Goal: Transaction & Acquisition: Purchase product/service

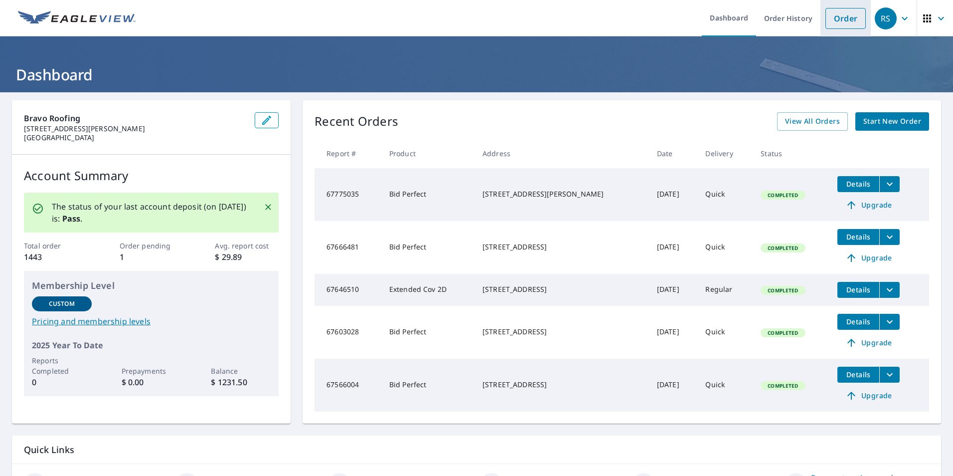
click at [839, 9] on link "Order" at bounding box center [846, 18] width 40 height 21
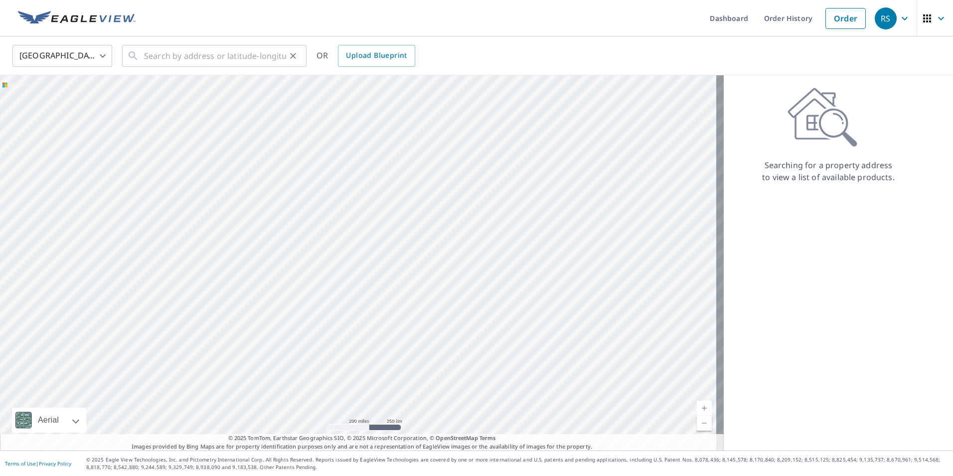
click at [139, 54] on div "​" at bounding box center [214, 56] width 184 height 22
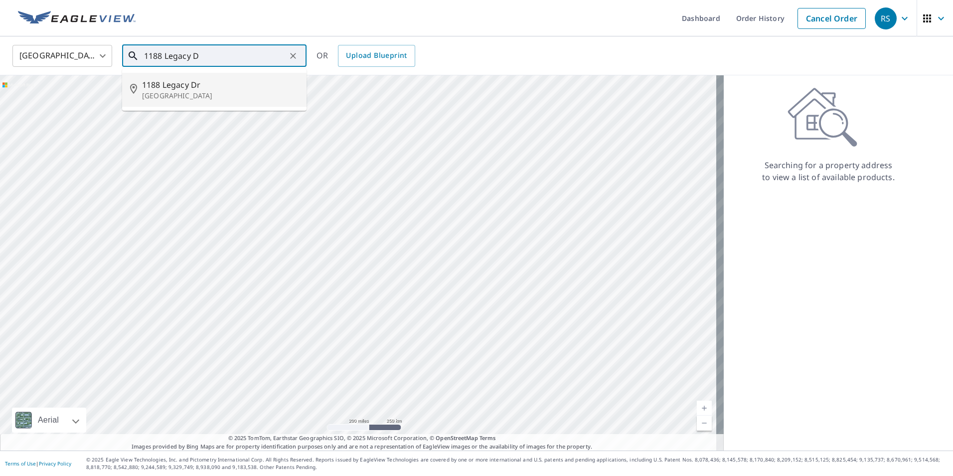
click at [170, 85] on span "1188 Legacy Dr" at bounding box center [220, 85] width 157 height 12
type input "[STREET_ADDRESS]"
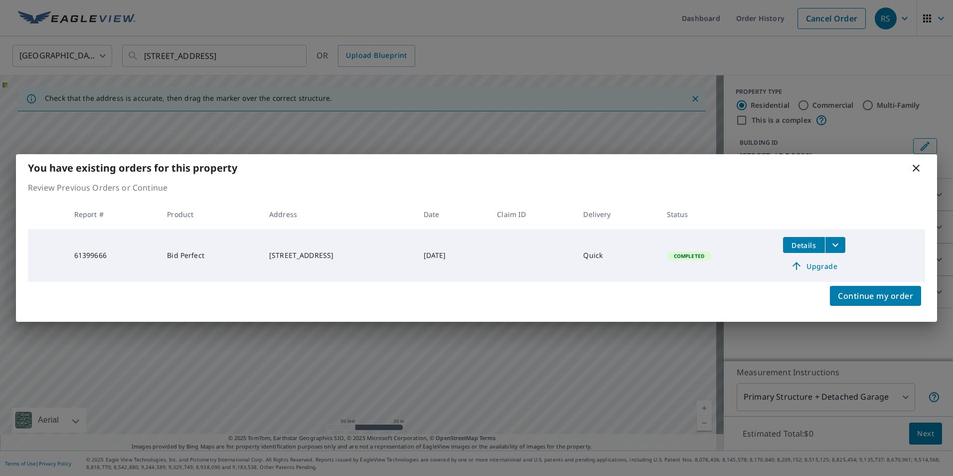
click at [842, 243] on icon "filesDropdownBtn-61399666" at bounding box center [836, 245] width 12 height 12
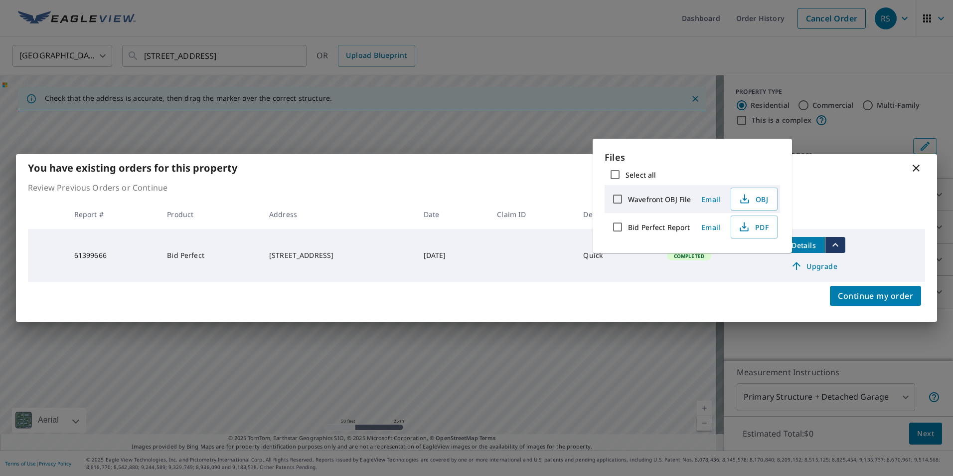
click at [660, 227] on label "Bid Perfect Report" at bounding box center [659, 226] width 62 height 9
click at [628, 227] on input "Bid Perfect Report" at bounding box center [617, 226] width 21 height 21
checkbox input "true"
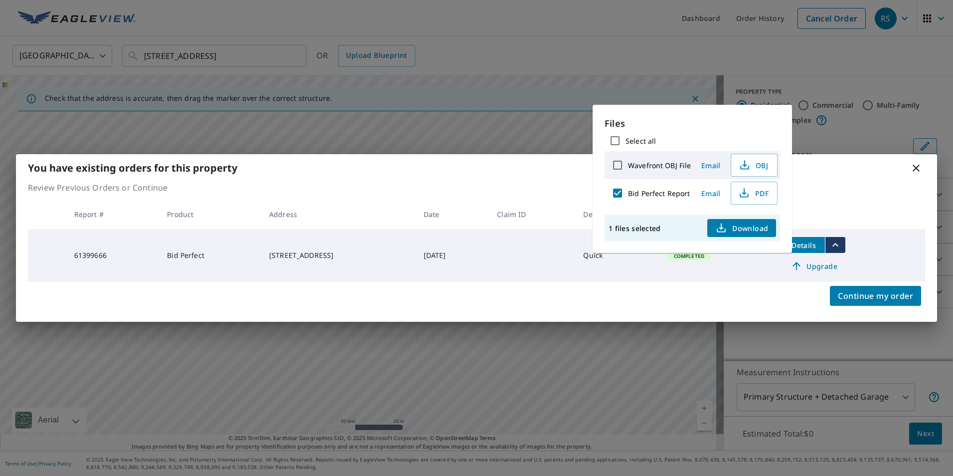
click at [747, 225] on span "Download" at bounding box center [741, 228] width 53 height 12
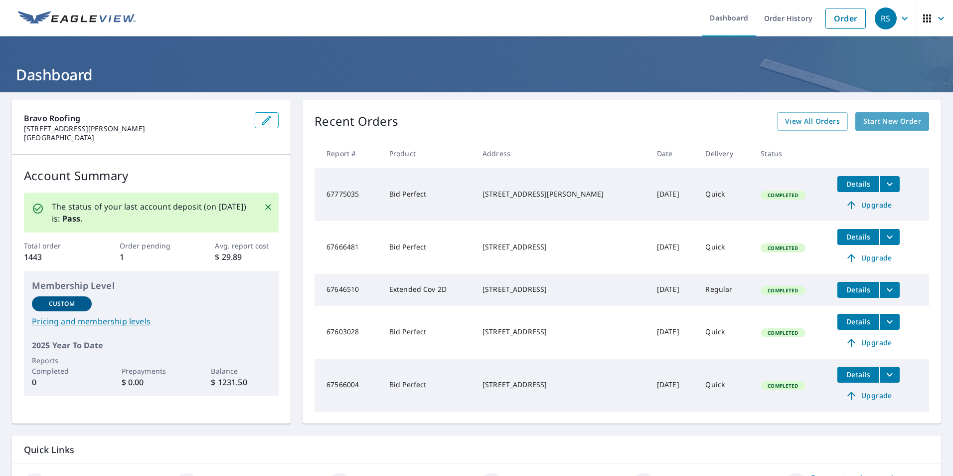
click at [873, 120] on span "Start New Order" at bounding box center [893, 121] width 58 height 12
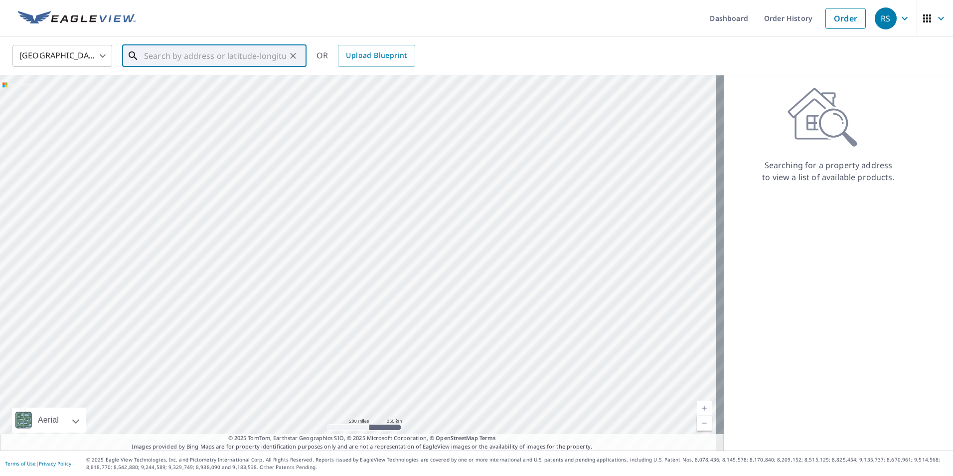
click at [153, 50] on input "text" at bounding box center [215, 56] width 142 height 28
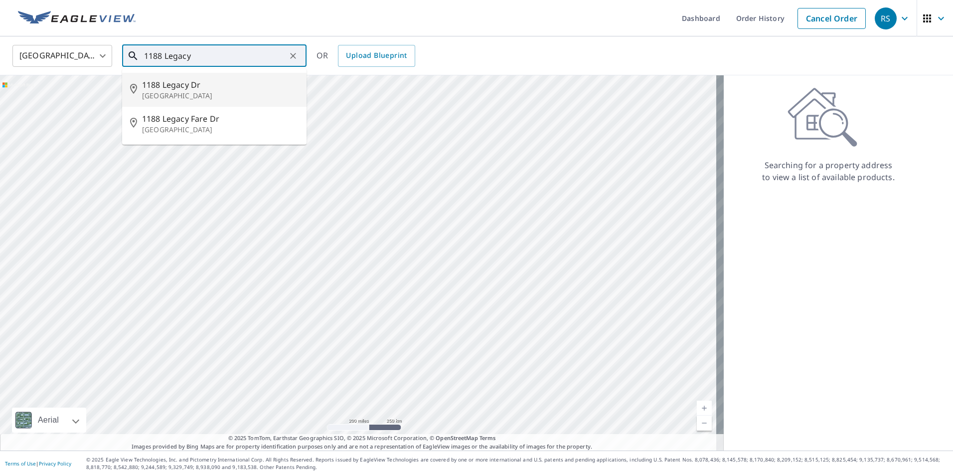
click at [184, 82] on span "1188 Legacy Dr" at bounding box center [220, 85] width 157 height 12
type input "[STREET_ADDRESS]"
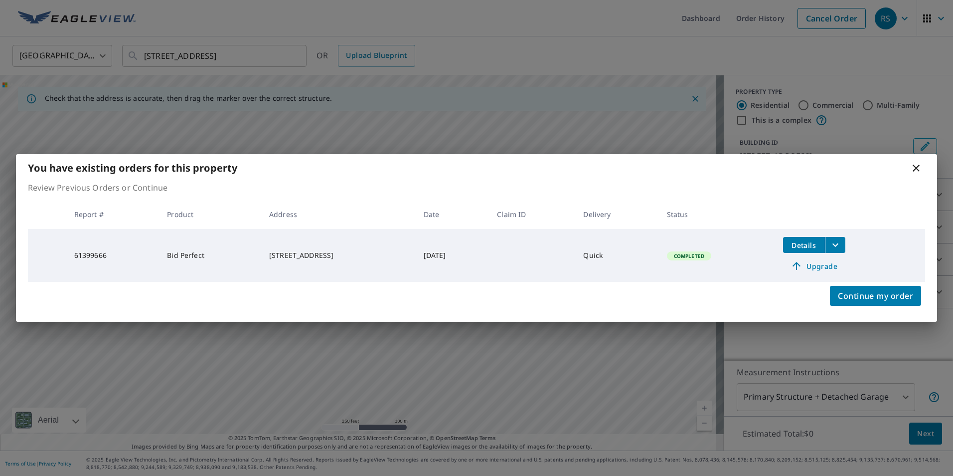
click at [917, 169] on icon at bounding box center [916, 168] width 7 height 7
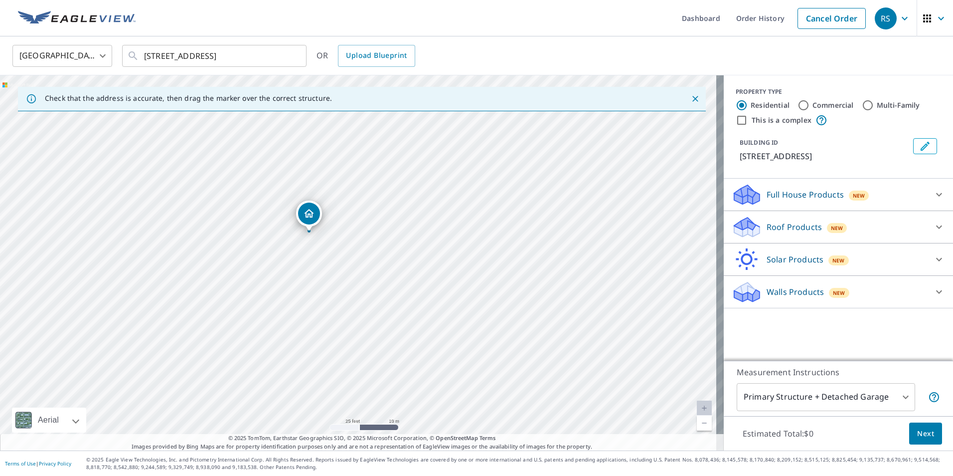
drag, startPoint x: 319, startPoint y: 140, endPoint x: 345, endPoint y: 316, distance: 177.9
click at [345, 316] on div "[STREET_ADDRESS]" at bounding box center [362, 262] width 724 height 375
click at [936, 227] on icon at bounding box center [939, 226] width 6 height 3
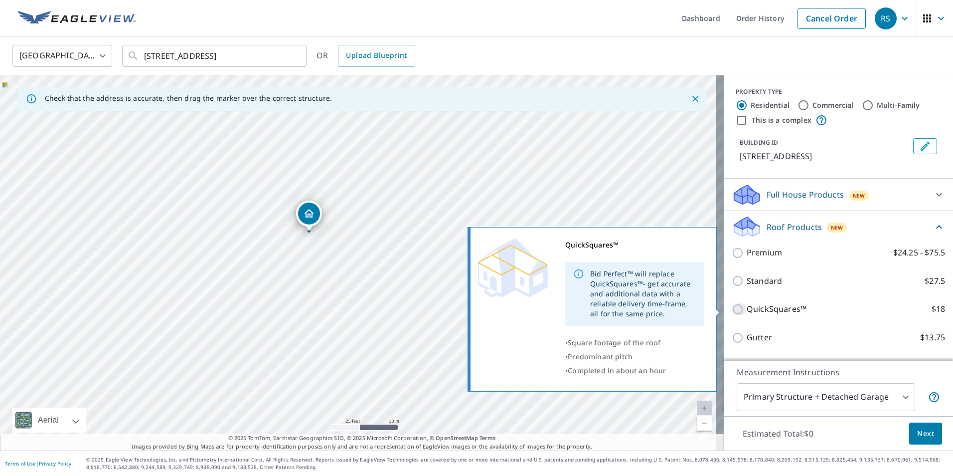
click at [732, 309] on input "QuickSquares™ $18" at bounding box center [739, 309] width 15 height 12
checkbox input "true"
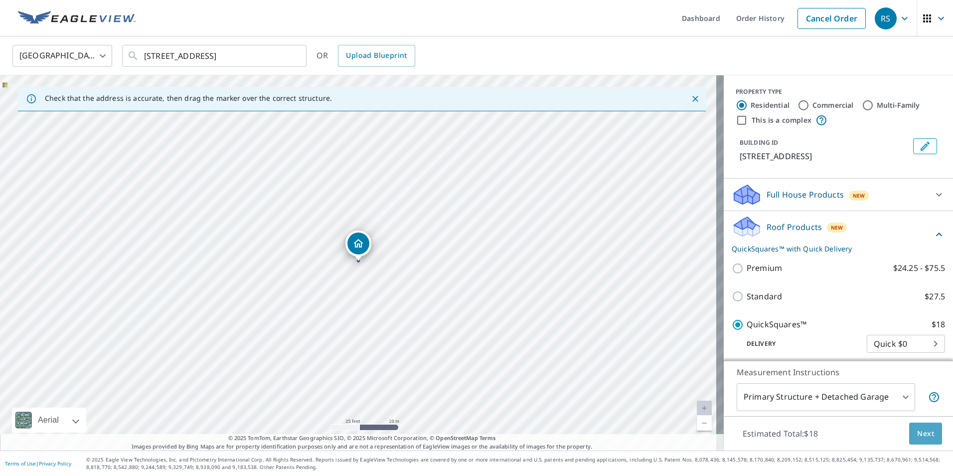
click at [924, 429] on span "Next" at bounding box center [925, 433] width 17 height 12
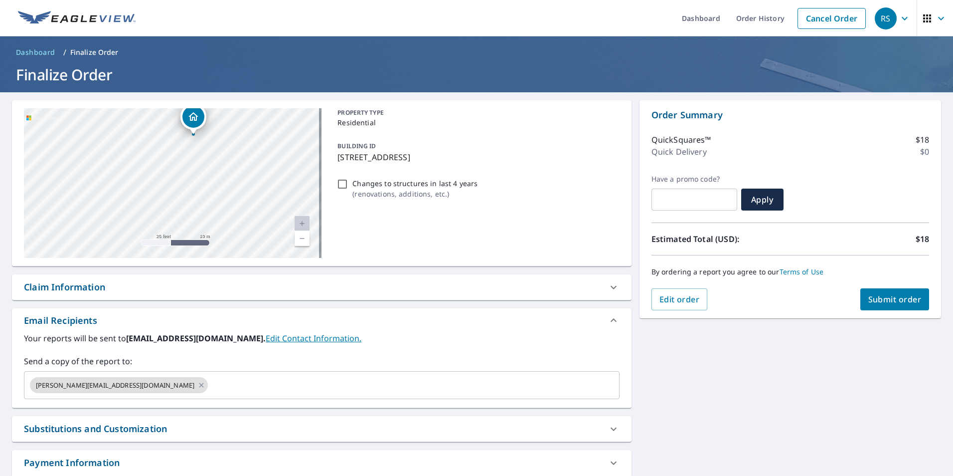
drag, startPoint x: 182, startPoint y: 146, endPoint x: 252, endPoint y: 255, distance: 129.6
click at [252, 255] on div "[STREET_ADDRESS]" at bounding box center [173, 183] width 298 height 150
click at [901, 296] on span "Submit order" at bounding box center [895, 299] width 53 height 11
checkbox input "true"
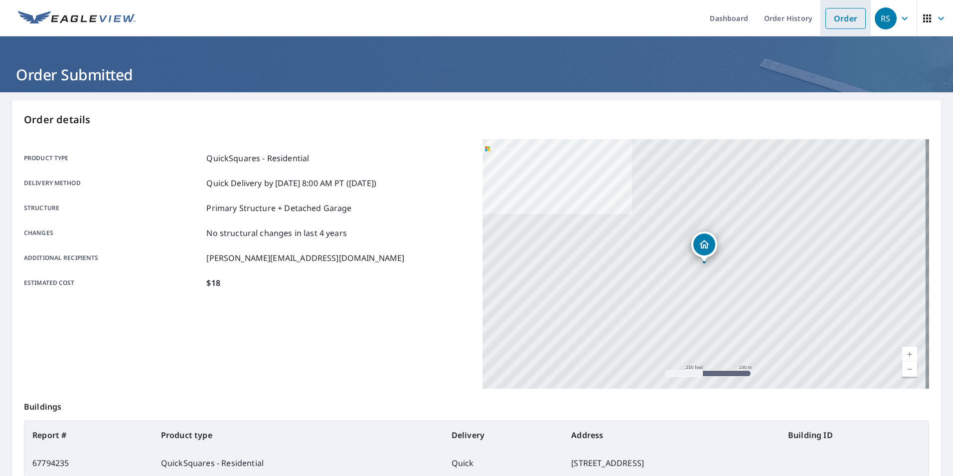
click at [839, 21] on link "Order" at bounding box center [846, 18] width 40 height 21
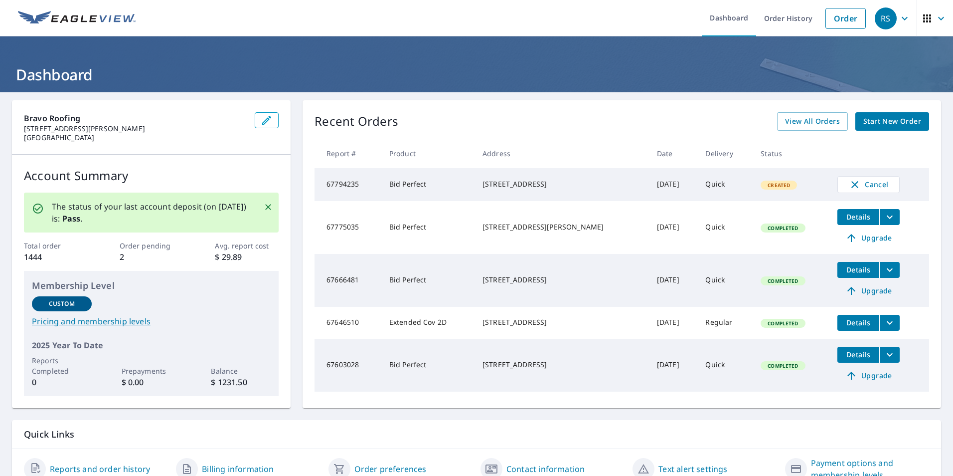
click at [733, 186] on td "Quick" at bounding box center [725, 184] width 55 height 33
click at [767, 187] on span "Created" at bounding box center [779, 184] width 34 height 7
